Goal: Task Accomplishment & Management: Use online tool/utility

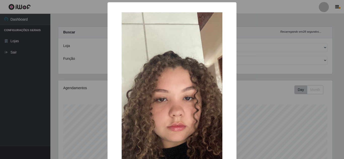
select select "462"
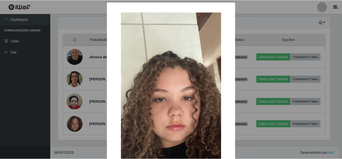
scroll to position [104, 274]
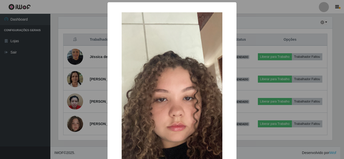
click at [82, 106] on div "× OK Cancel" at bounding box center [172, 79] width 344 height 159
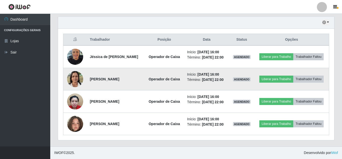
scroll to position [104, 276]
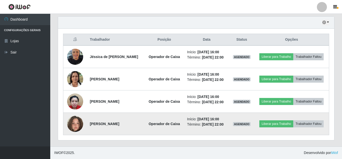
click at [76, 137] on img at bounding box center [75, 124] width 16 height 29
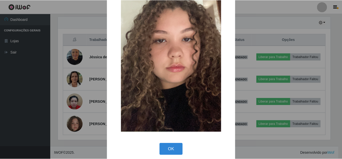
scroll to position [64, 0]
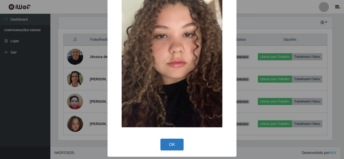
click at [162, 146] on button "OK" at bounding box center [171, 145] width 23 height 12
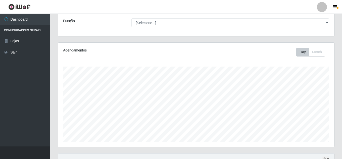
scroll to position [0, 0]
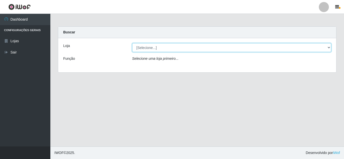
drag, startPoint x: 158, startPoint y: 46, endPoint x: 159, endPoint y: 51, distance: 4.6
click at [158, 46] on select "[Selecione...] Queiroz Atacadão - Monte Castelo" at bounding box center [231, 47] width 199 height 9
select select "462"
click at [132, 43] on select "[Selecione...] Queiroz Atacadão - Monte Castelo" at bounding box center [231, 47] width 199 height 9
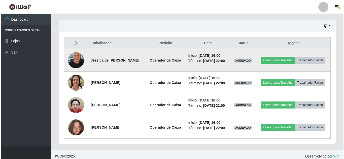
scroll to position [190, 0]
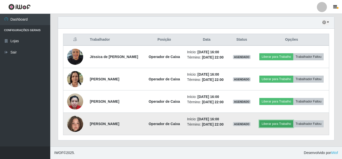
click at [294, 121] on button "Liberar para Trabalho" at bounding box center [277, 124] width 34 height 7
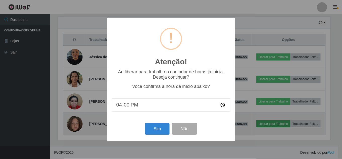
scroll to position [104, 274]
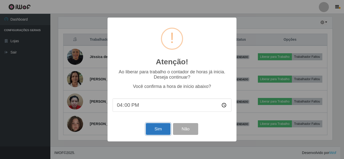
click at [154, 128] on button "Sim" at bounding box center [158, 129] width 24 height 12
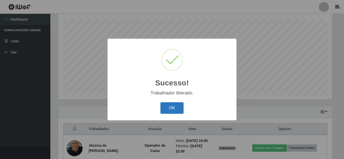
click at [178, 111] on button "OK" at bounding box center [171, 108] width 23 height 12
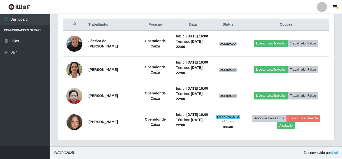
scroll to position [211, 0]
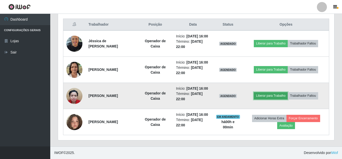
click at [282, 92] on button "Liberar para Trabalho" at bounding box center [271, 95] width 34 height 7
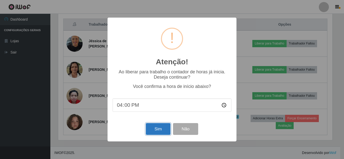
click at [147, 130] on button "Sim" at bounding box center [158, 129] width 24 height 12
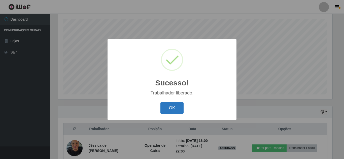
click at [178, 108] on button "OK" at bounding box center [171, 108] width 23 height 12
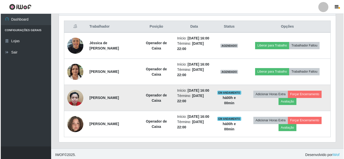
scroll to position [211, 0]
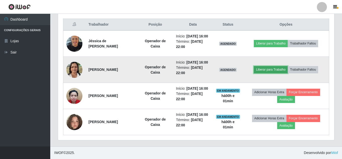
click at [264, 66] on button "Liberar para Trabalho" at bounding box center [271, 69] width 34 height 7
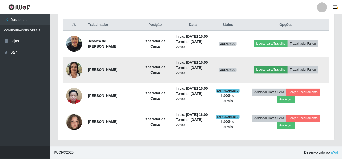
scroll to position [104, 274]
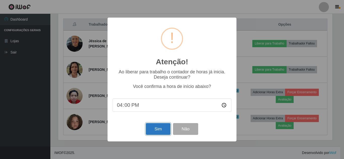
click at [153, 129] on button "Sim" at bounding box center [158, 129] width 24 height 12
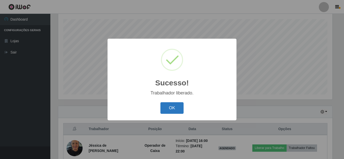
click at [164, 107] on button "OK" at bounding box center [171, 108] width 23 height 12
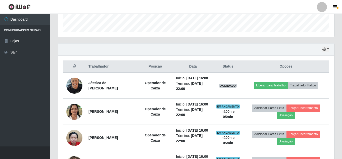
scroll to position [110, 0]
